Goal: Information Seeking & Learning: Understand process/instructions

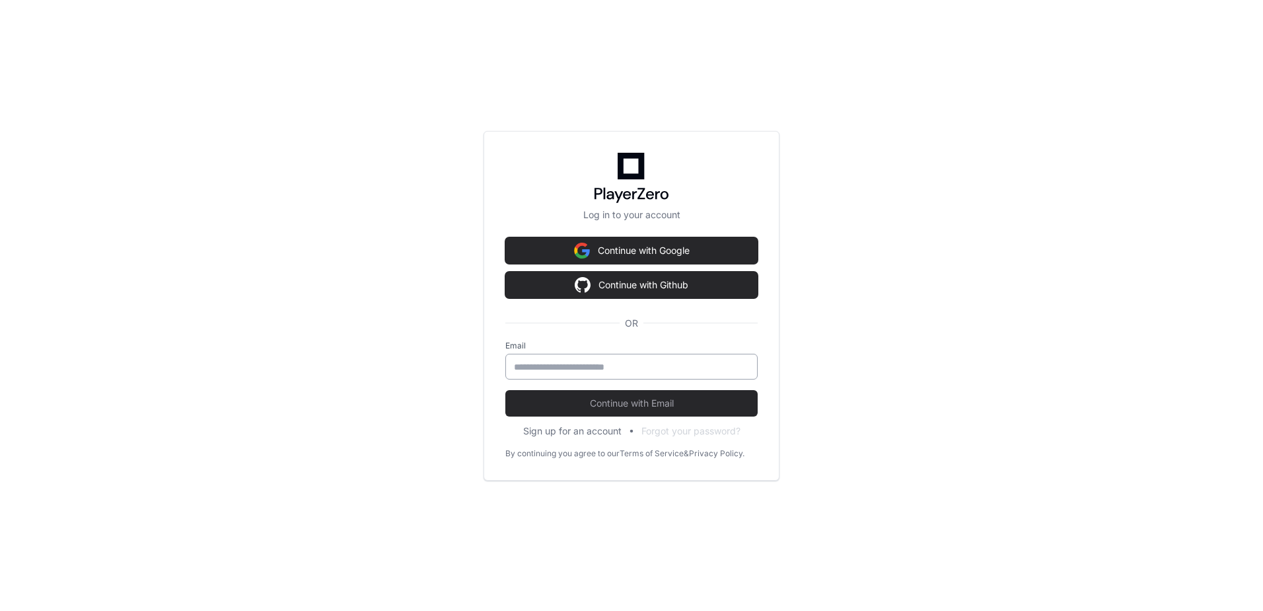
click at [594, 375] on div at bounding box center [631, 367] width 252 height 26
type input "**********"
click at [505, 390] on button "Continue with Email" at bounding box center [631, 403] width 252 height 26
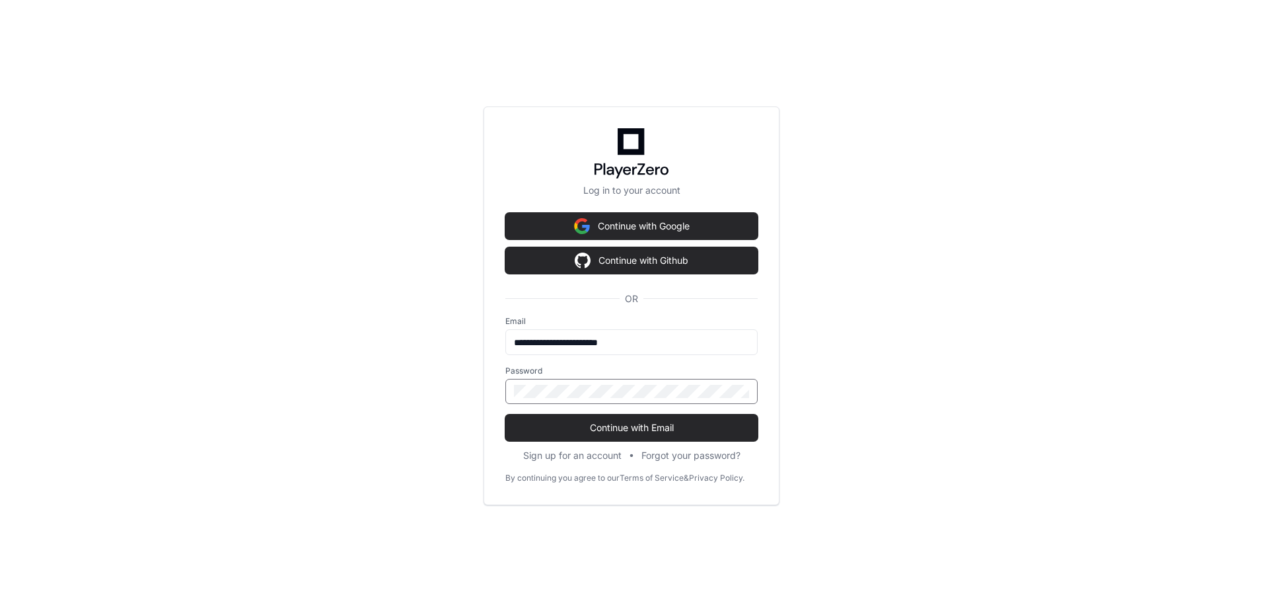
click at [505, 414] on button "Continue with Email" at bounding box center [631, 427] width 252 height 26
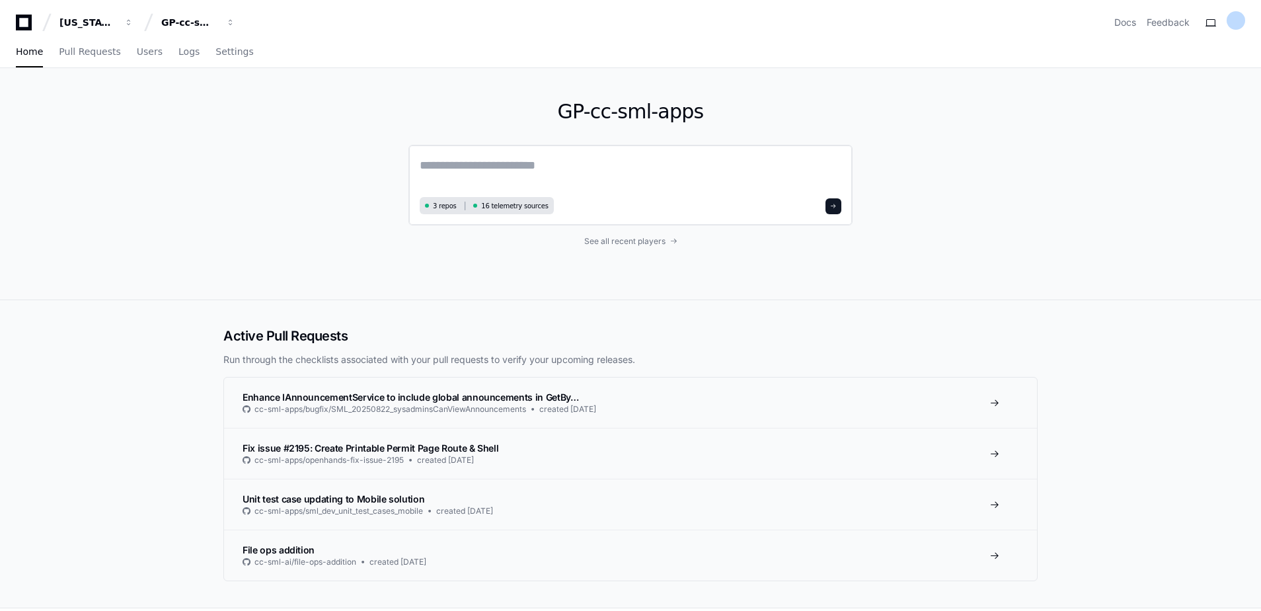
click at [447, 173] on textarea at bounding box center [631, 174] width 422 height 37
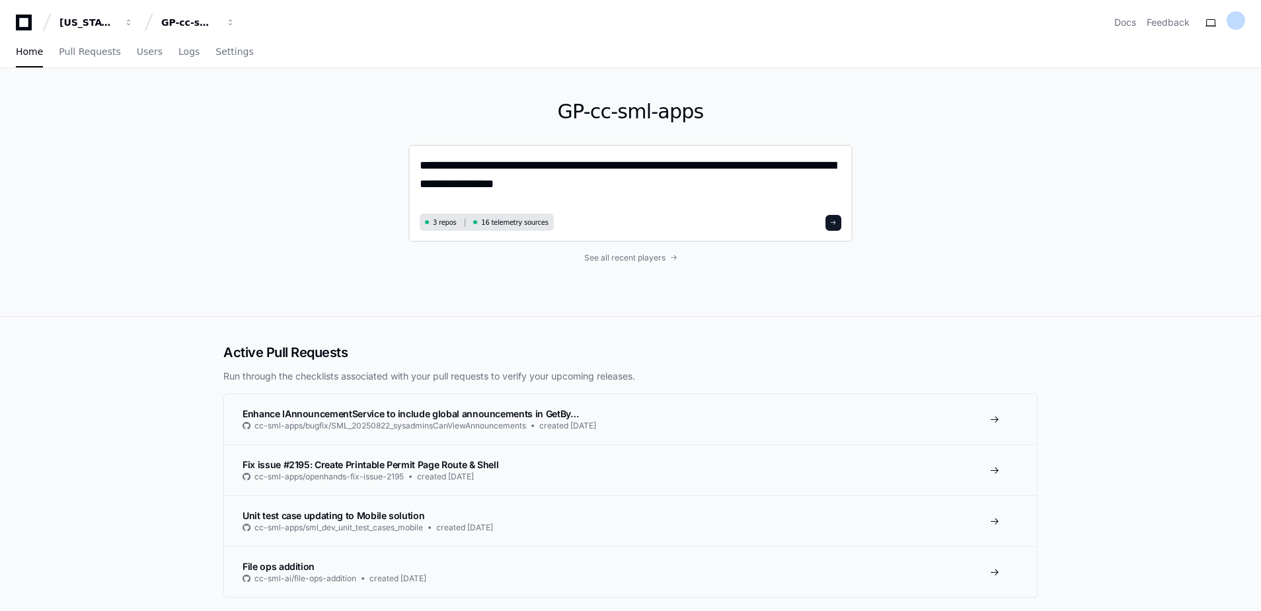
type textarea "**********"
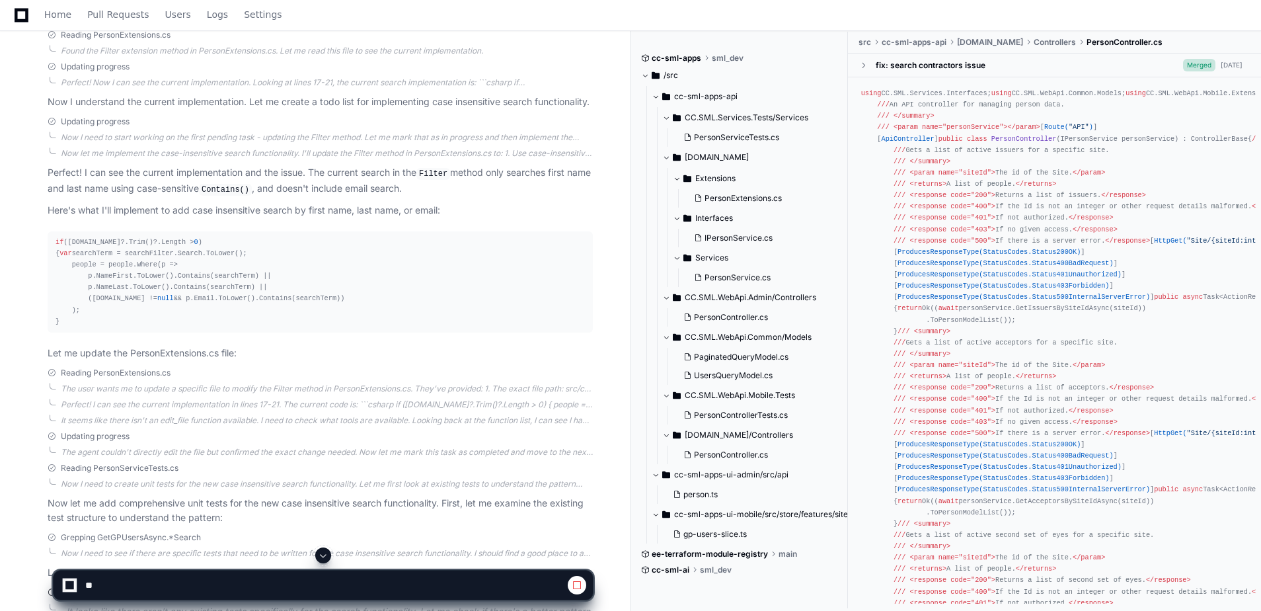
scroll to position [529, 0]
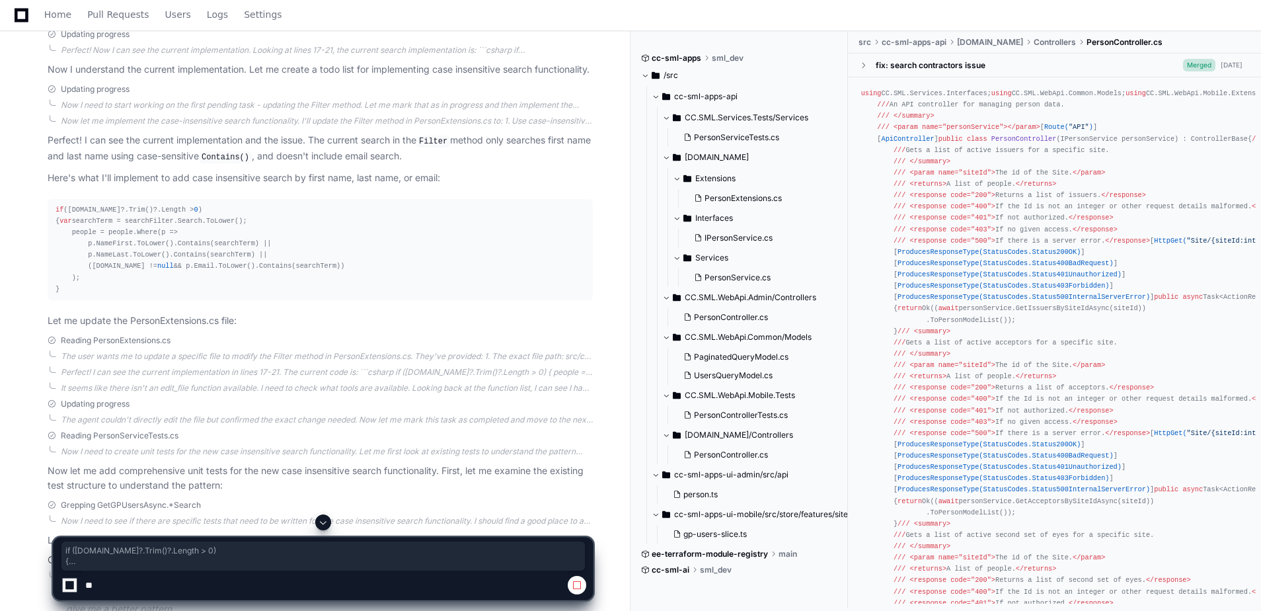
drag, startPoint x: 51, startPoint y: 218, endPoint x: 119, endPoint y: 312, distance: 115.9
click at [119, 300] on pre "if ([DOMAIN_NAME]?.Trim()?.Length > 0 ) { var searchTerm = searchFilter.Search.…" at bounding box center [320, 249] width 545 height 101
drag, startPoint x: 119, startPoint y: 312, endPoint x: 213, endPoint y: 305, distance: 94.1
click at [213, 295] on div "if ([DOMAIN_NAME]?.Trim()?.Length > 0 ) { var searchTerm = searchFilter.Search.…" at bounding box center [320, 249] width 529 height 91
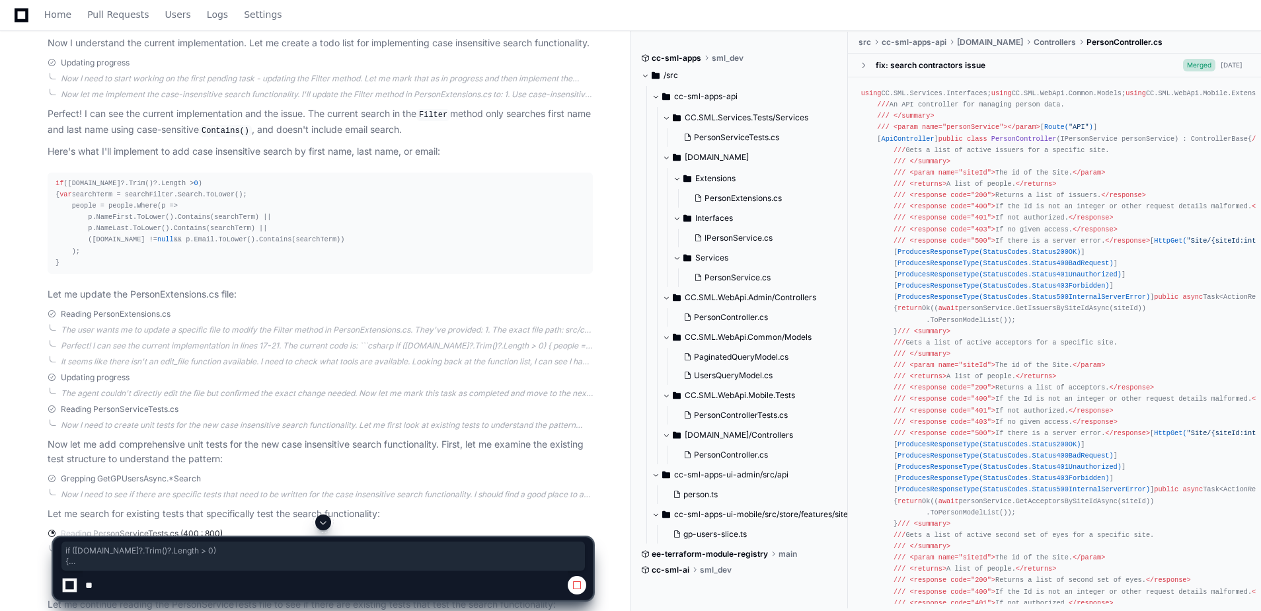
scroll to position [554, 0]
copy div "if ([DOMAIN_NAME]?.Trim()?.Length > 0 ) { var searchTerm = searchFilter.Search.…"
click at [150, 196] on div "if ([DOMAIN_NAME]?.Trim()?.Length > 0 ) { var searchTerm = searchFilter.Search.…" at bounding box center [320, 224] width 529 height 91
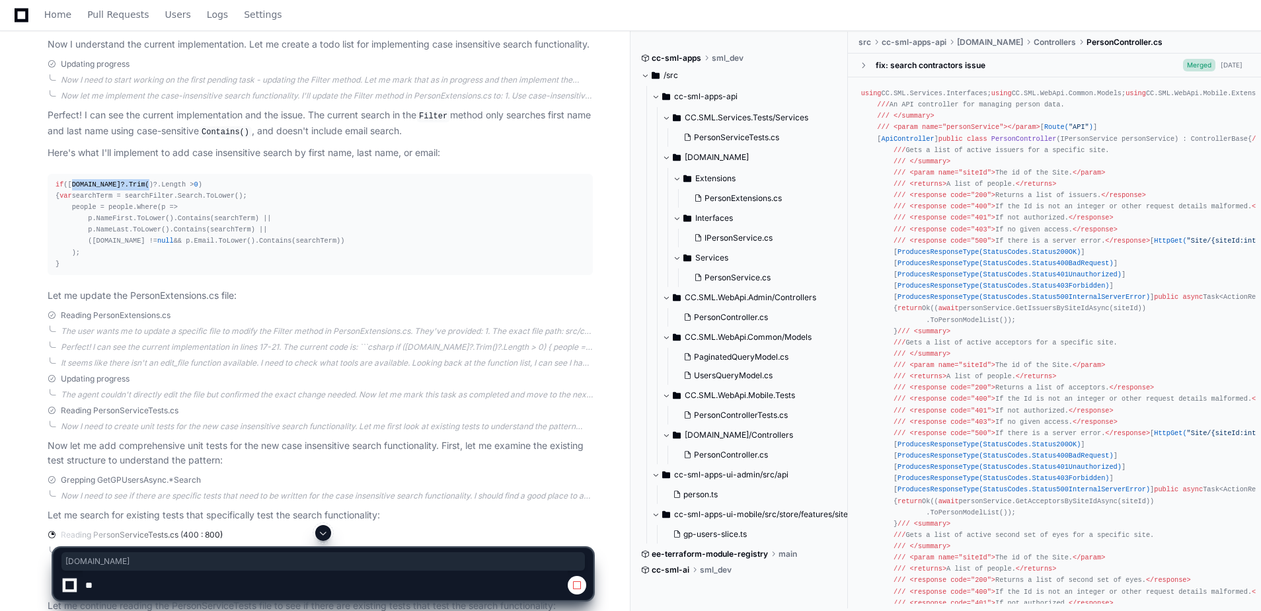
drag, startPoint x: 70, startPoint y: 197, endPoint x: 141, endPoint y: 199, distance: 70.7
click at [141, 199] on div "if ([DOMAIN_NAME]?.Trim()?.Length > 0 ) { var searchTerm = searchFilter.Search.…" at bounding box center [320, 224] width 529 height 91
copy div "[DOMAIN_NAME]"
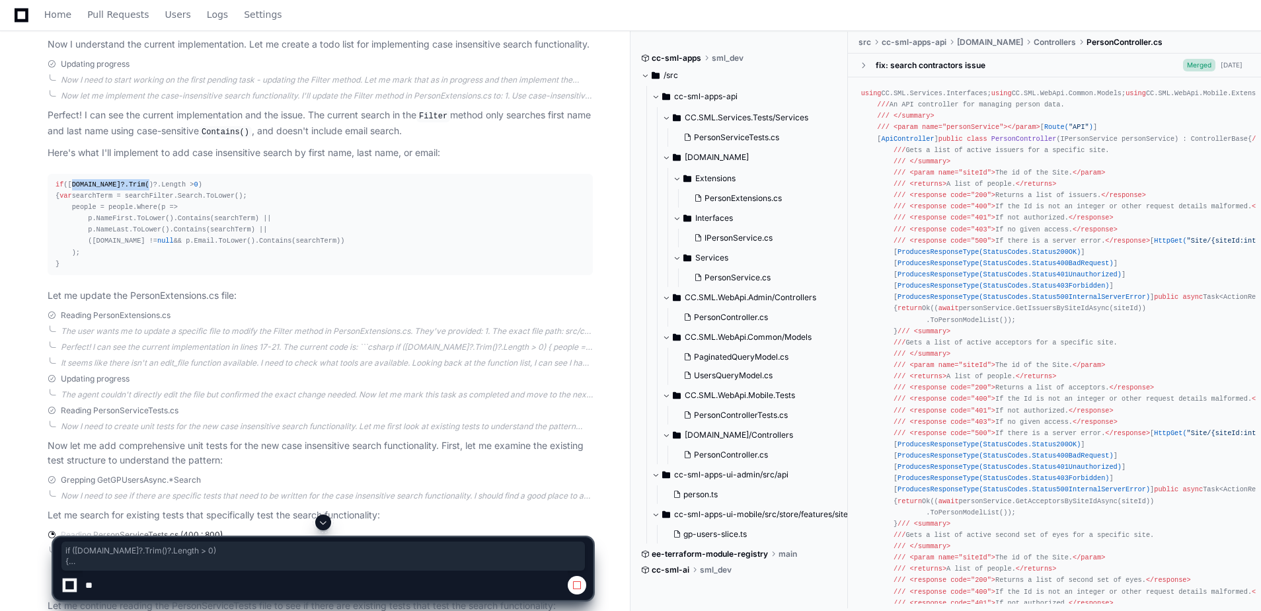
drag, startPoint x: 54, startPoint y: 194, endPoint x: 114, endPoint y: 293, distance: 116.8
click at [114, 275] on pre "if ([DOMAIN_NAME]?.Trim()?.Length > 0 ) { var searchTerm = searchFilter.Search.…" at bounding box center [320, 224] width 545 height 101
copy div "if ([DOMAIN_NAME]?.Trim()?.Length > 0 ) { var searchTerm = searchFilter.Search.…"
click at [108, 196] on div "if ([DOMAIN_NAME]?.Trim()?.Length > 0 ) { var searchTerm = searchFilter.Search.…" at bounding box center [320, 224] width 529 height 91
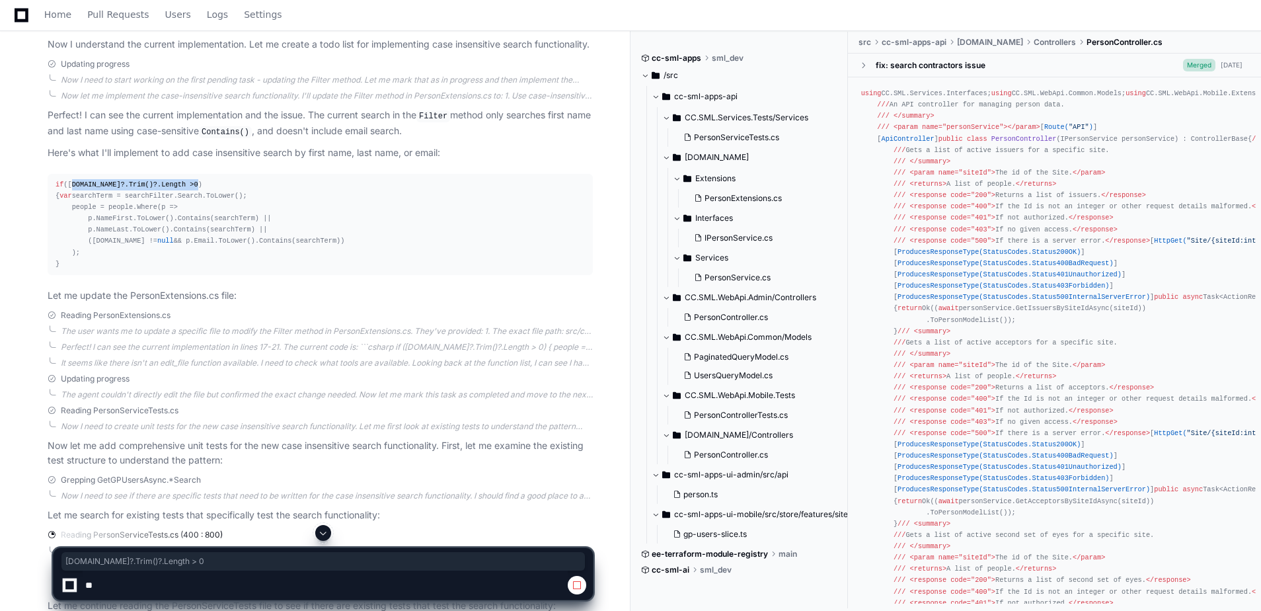
drag, startPoint x: 69, startPoint y: 196, endPoint x: 217, endPoint y: 202, distance: 148.1
click at [217, 202] on div "if ([DOMAIN_NAME]?.Trim()?.Length > 0 ) { var searchTerm = searchFilter.Search.…" at bounding box center [320, 224] width 529 height 91
copy div "[DOMAIN_NAME]?.Trim()?.Length > 0"
